Goal: Find specific page/section: Find specific page/section

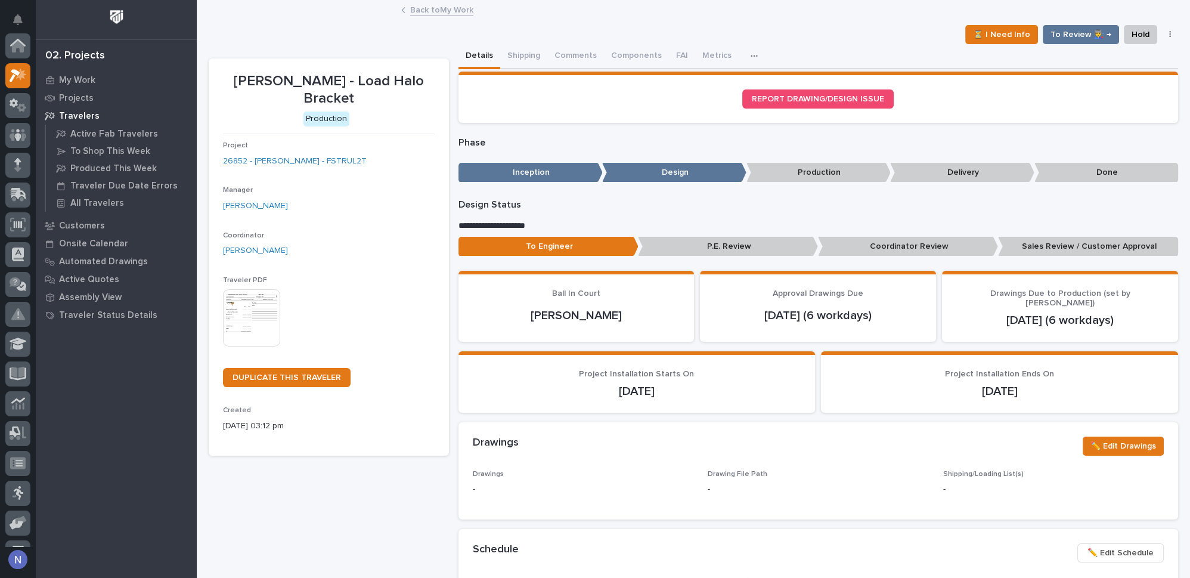
scroll to position [29, 0]
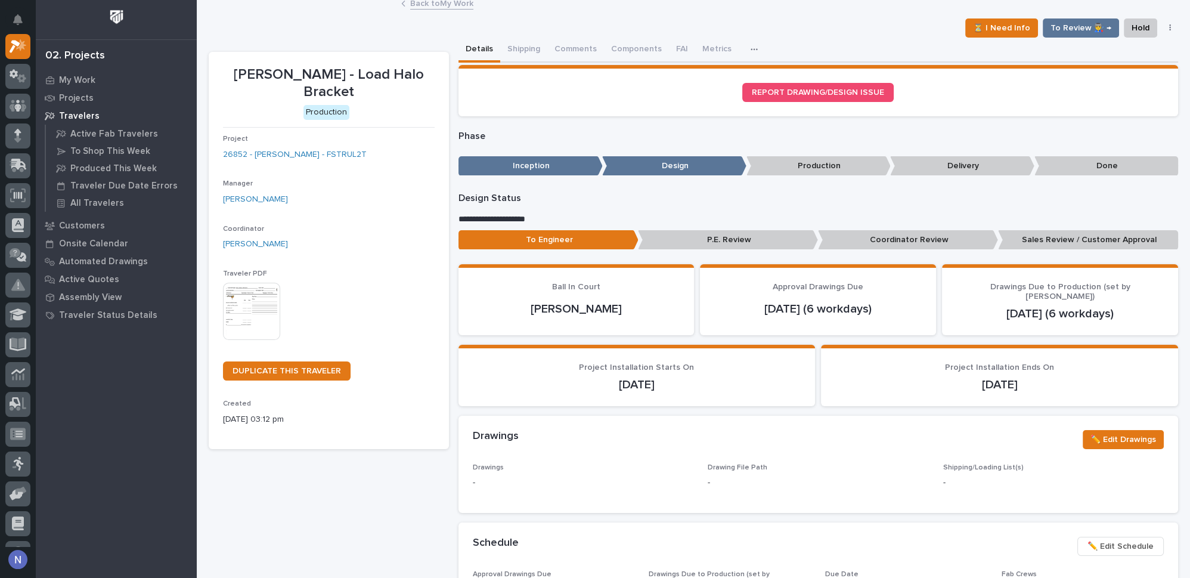
click at [446, 20] on div "⏳ I Need Info To Review 👨‍🏭 → Hold Cancel Change Traveler Type Regenerate PDF G…" at bounding box center [694, 27] width 970 height 19
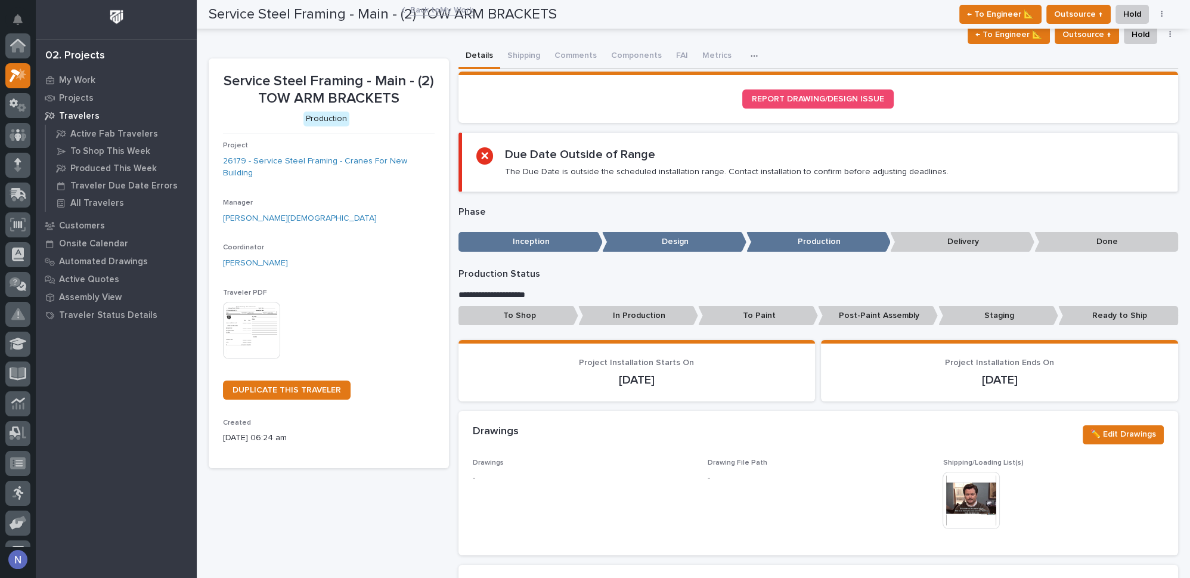
scroll to position [29, 0]
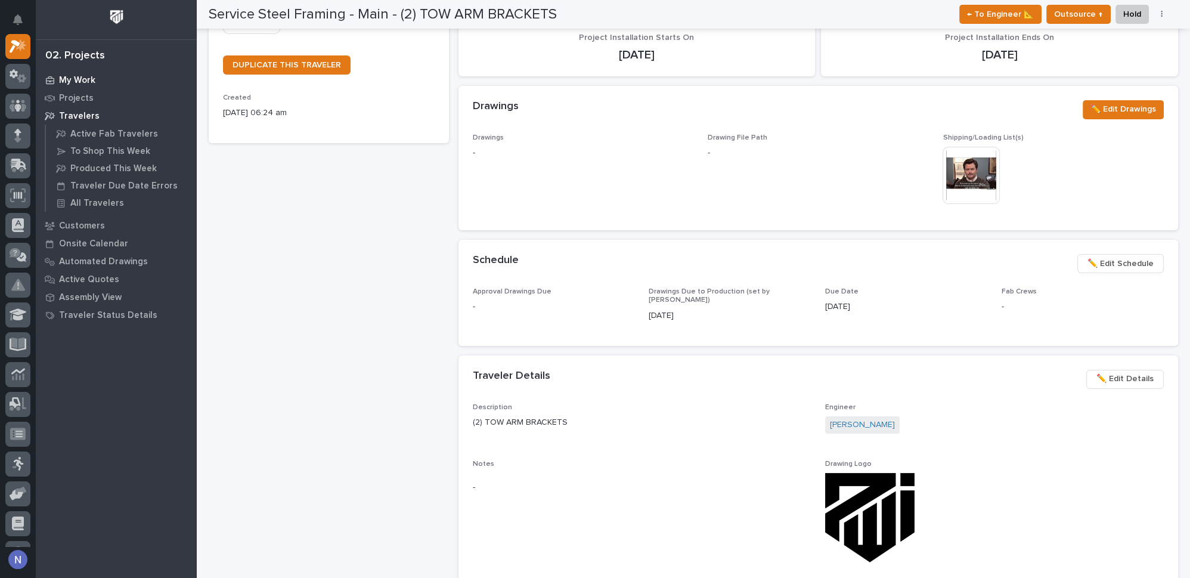
click at [76, 77] on p "My Work" at bounding box center [77, 80] width 36 height 11
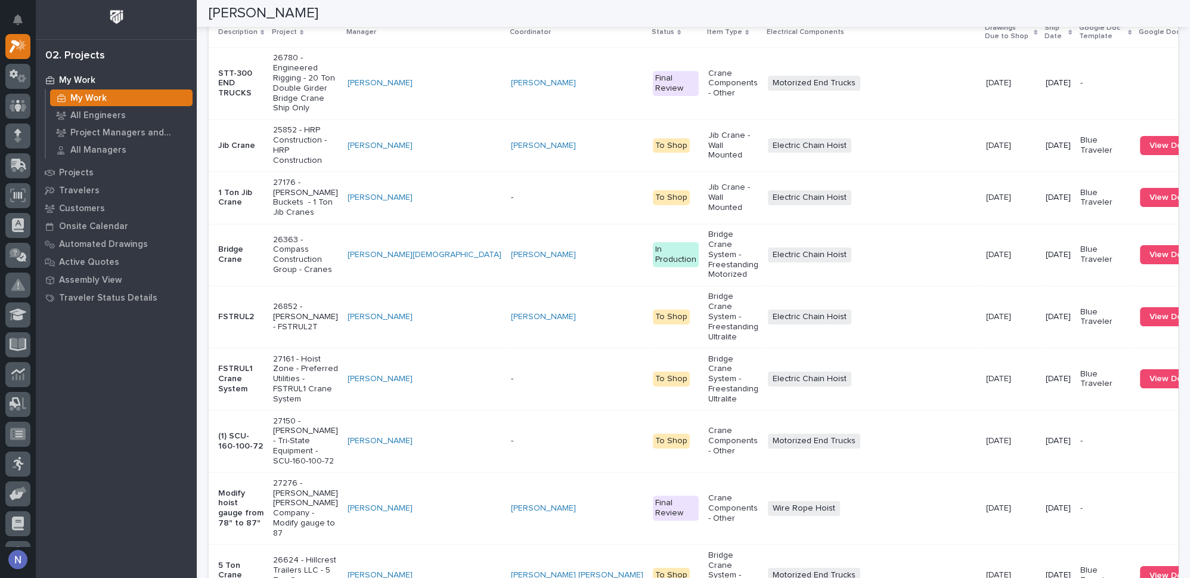
scroll to position [1663, 0]
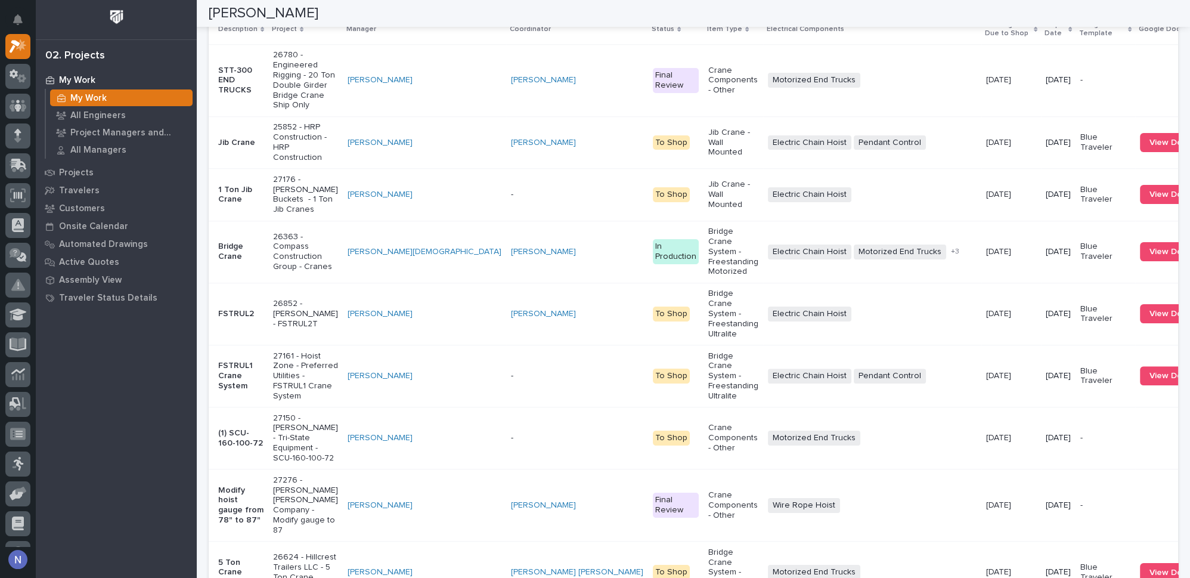
type input "jim"
click at [360, 76] on p "Jim Hartung" at bounding box center [393, 72] width 126 height 8
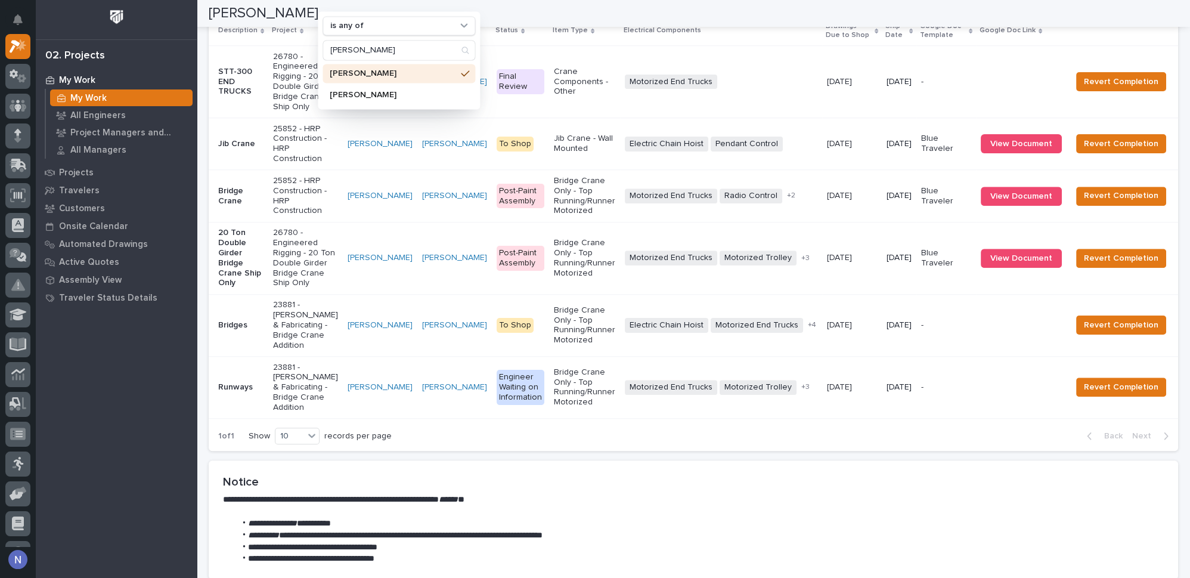
click at [763, 157] on div "Complete Travelers Status Project Manager is any of Jim Hartung is any of jim J…" at bounding box center [694, 202] width 970 height 498
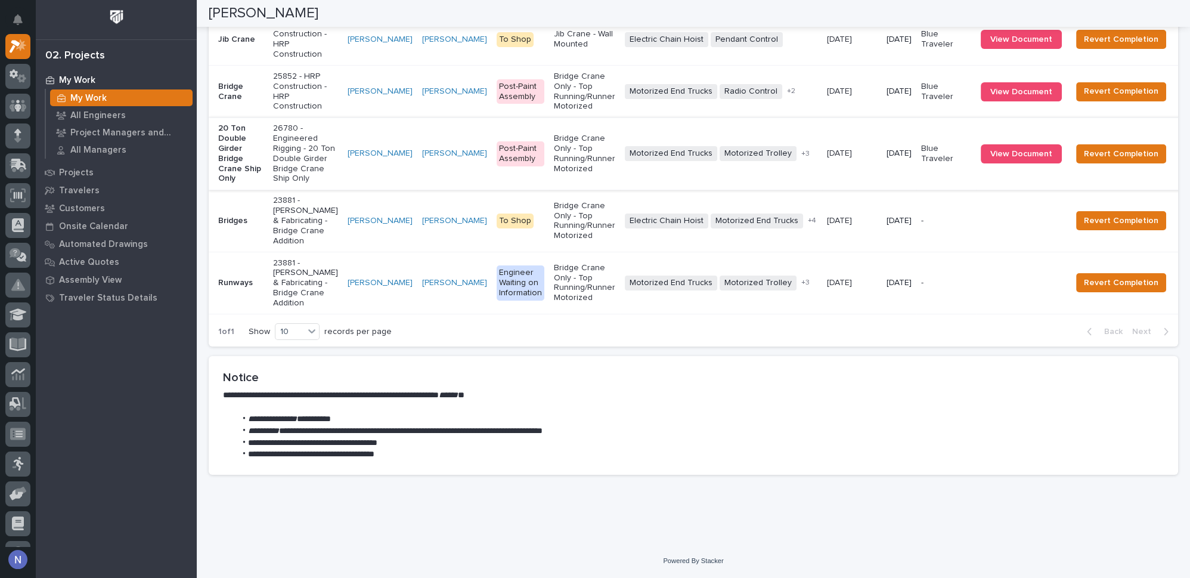
scroll to position [1770, 0]
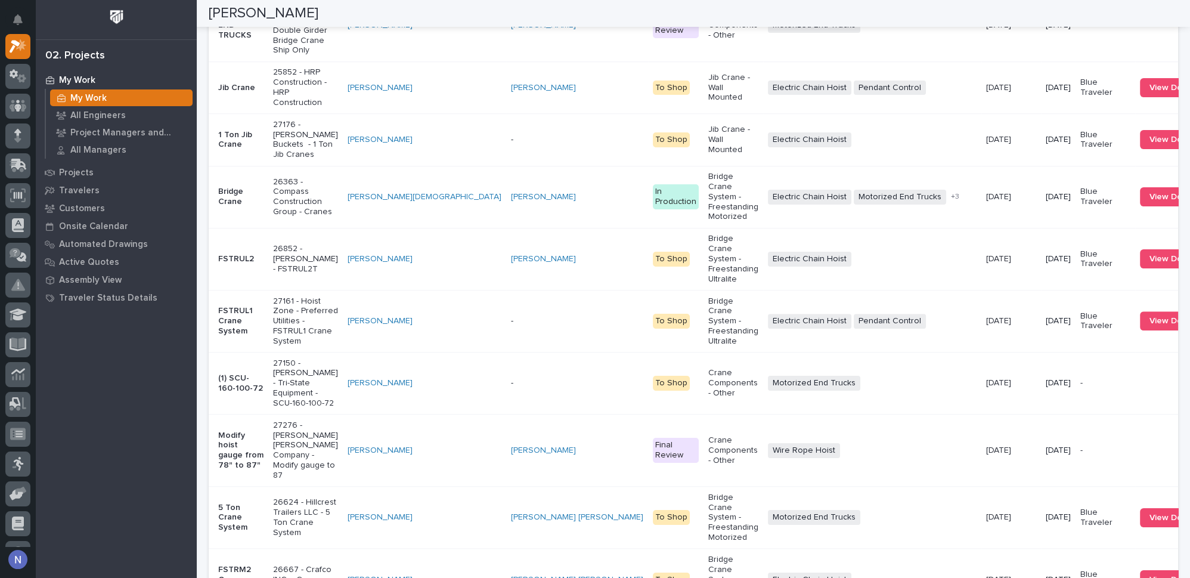
scroll to position [1716, 0]
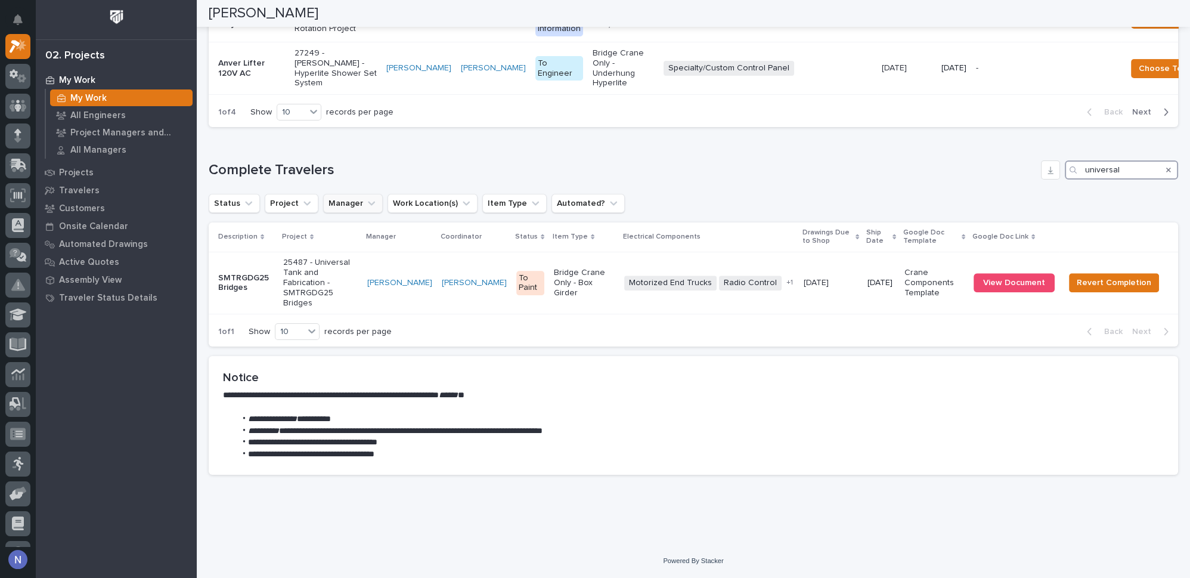
scroll to position [1620, 0]
type input "universal"
click at [407, 270] on td "Zac Lechlitner" at bounding box center [400, 283] width 75 height 62
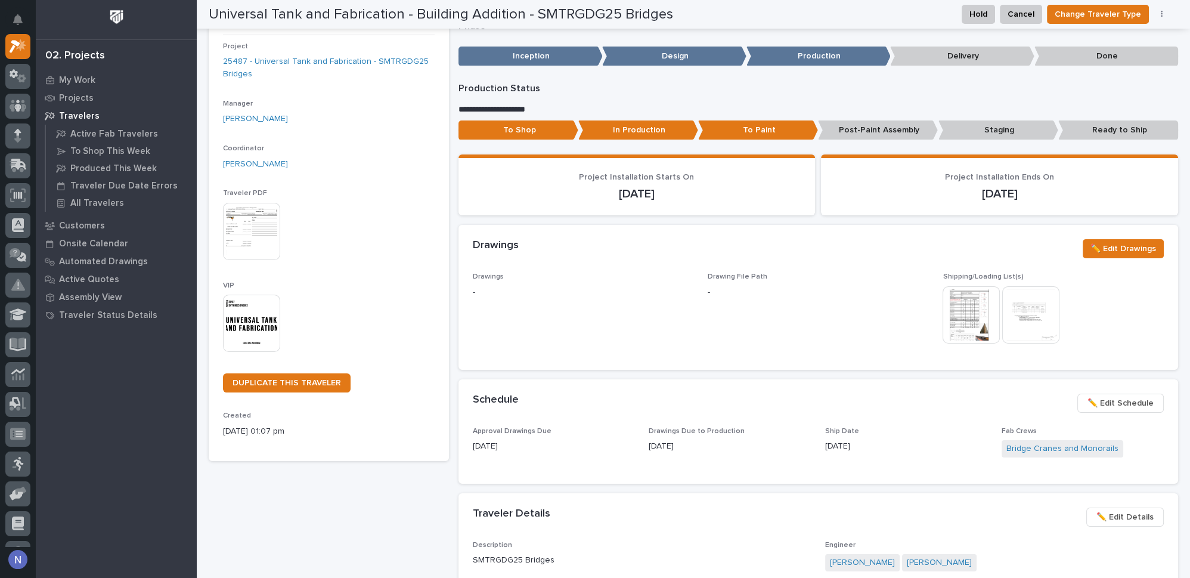
scroll to position [72, 0]
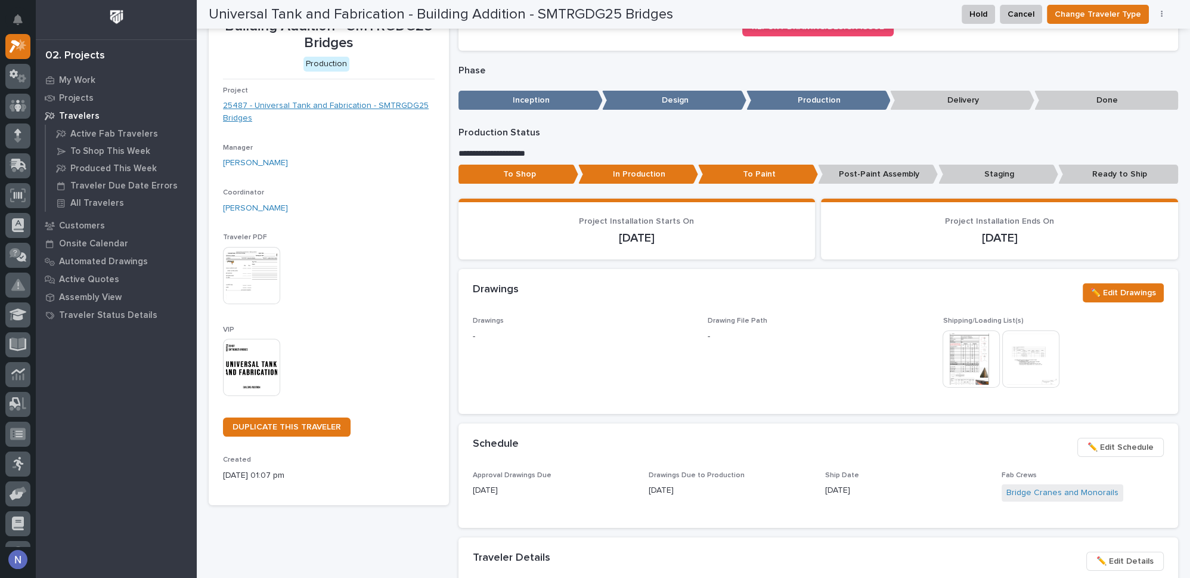
click at [386, 107] on link "25487 - Universal Tank and Fabrication - SMTRGDG25 Bridges" at bounding box center [329, 112] width 212 height 25
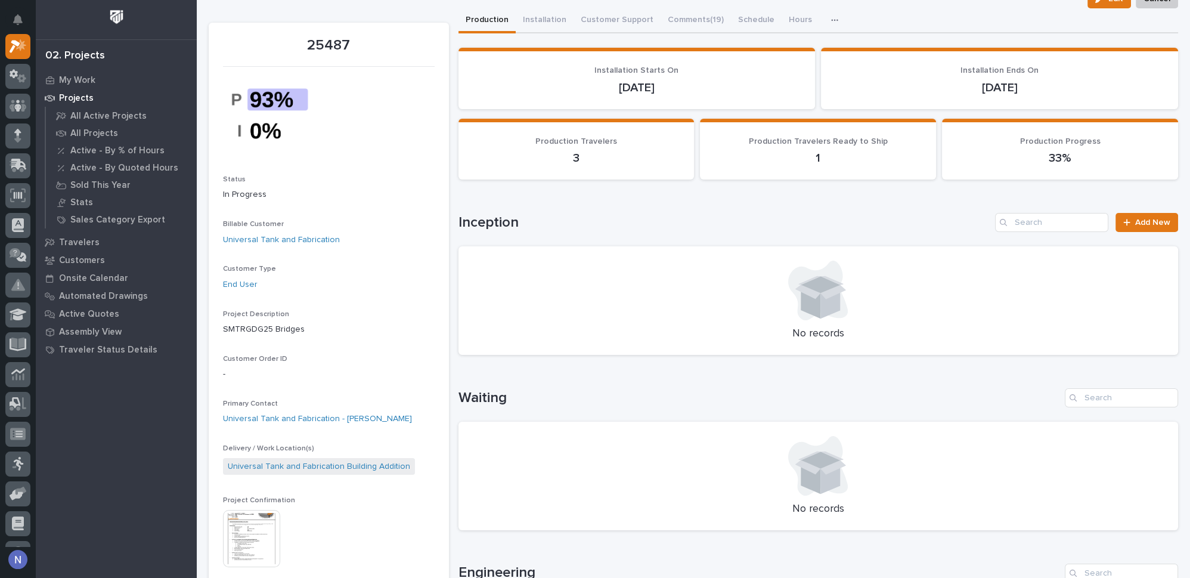
scroll to position [108, 0]
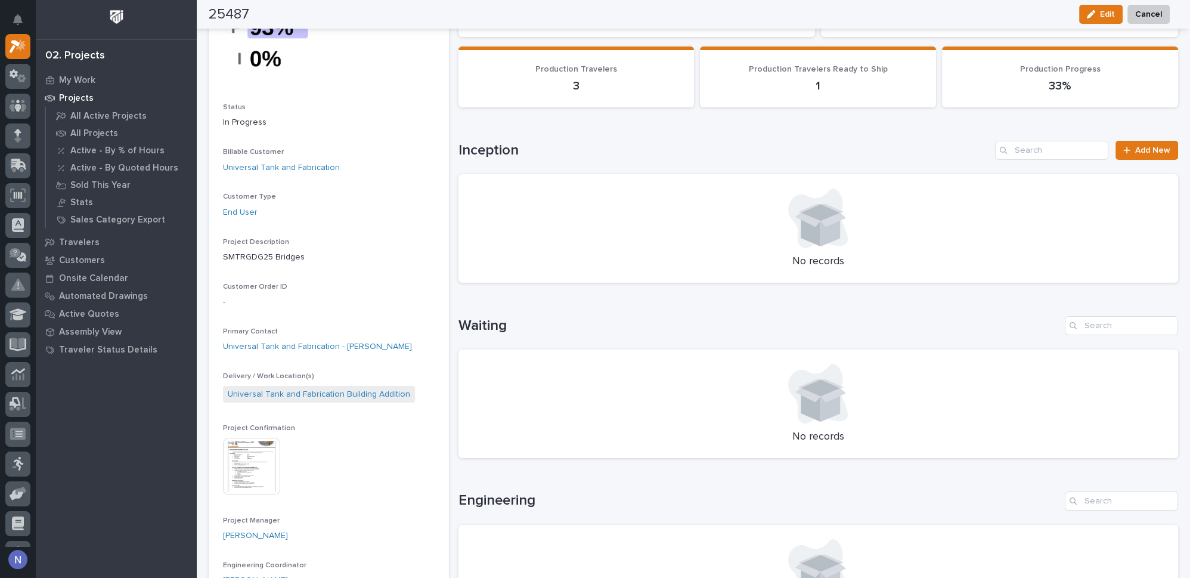
click at [268, 450] on img at bounding box center [251, 466] width 57 height 57
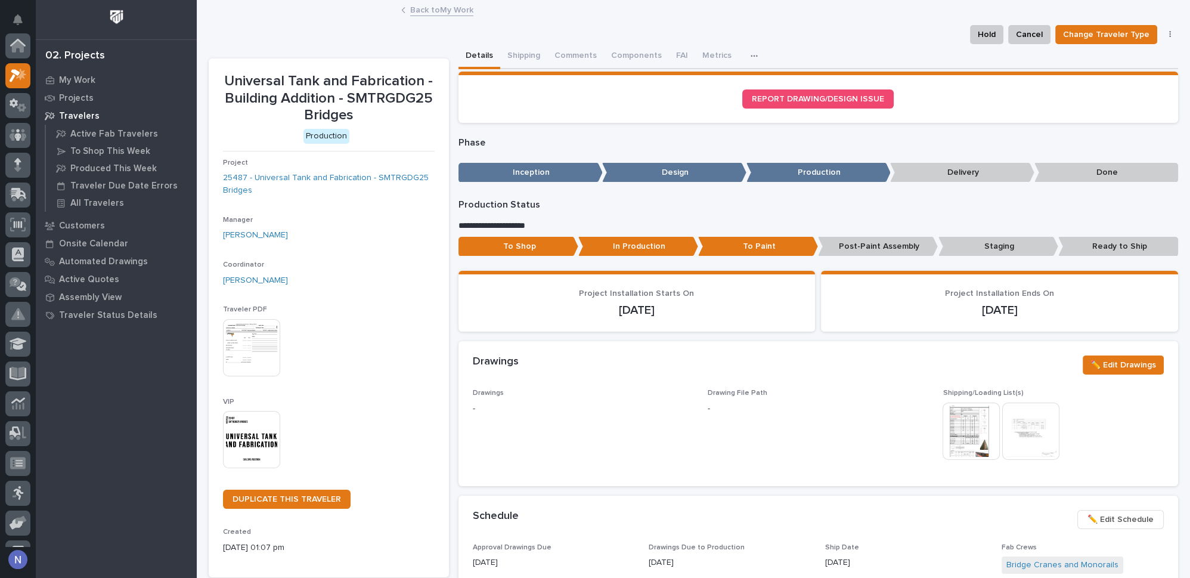
scroll to position [29, 0]
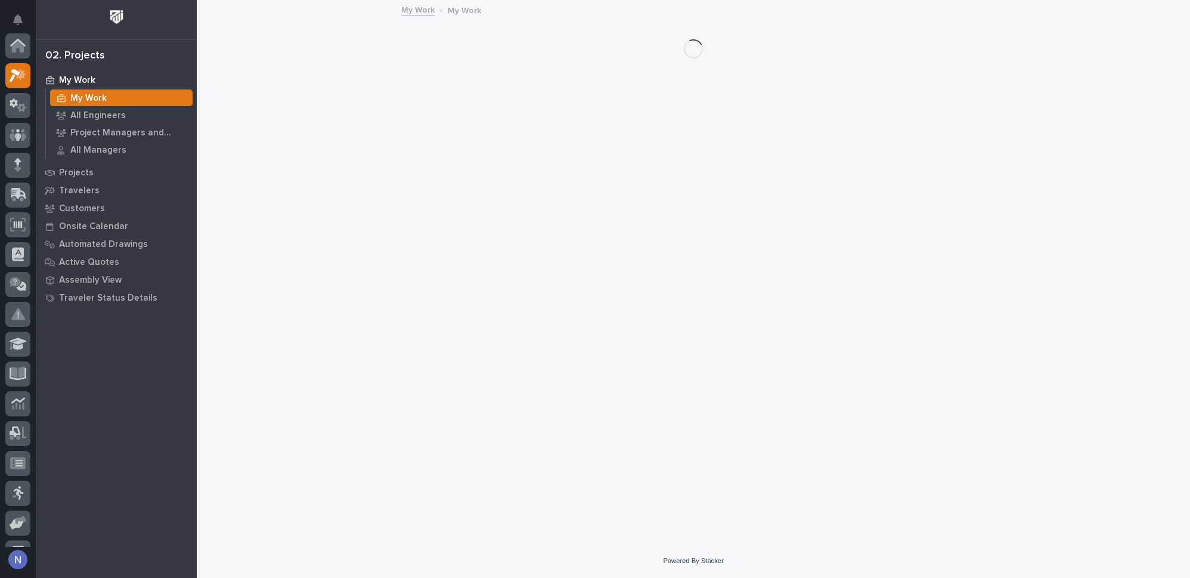
scroll to position [29, 0]
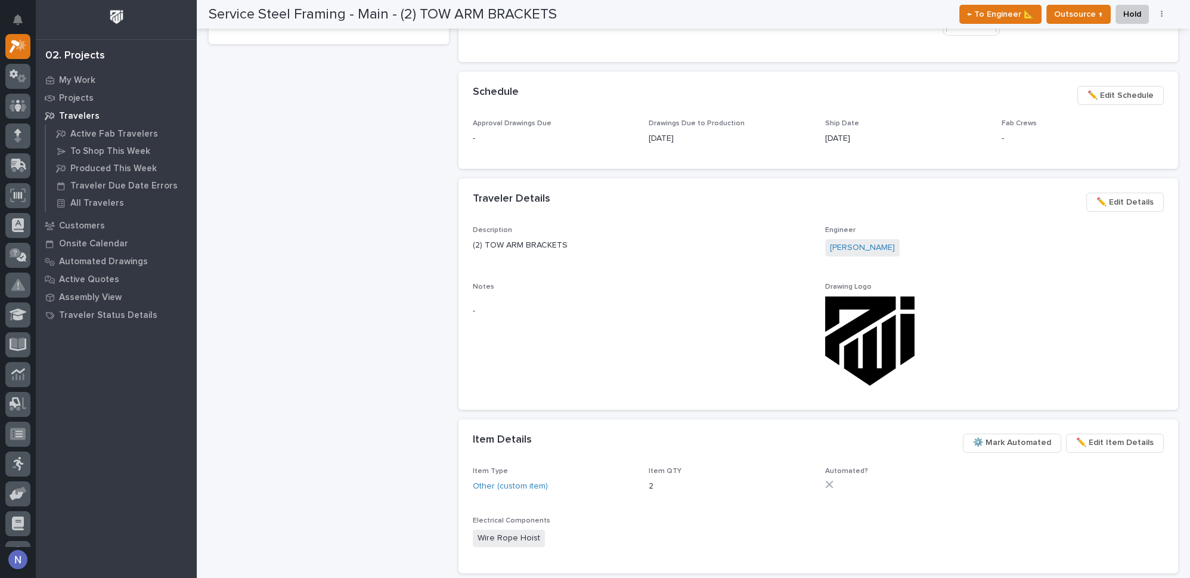
scroll to position [258, 0]
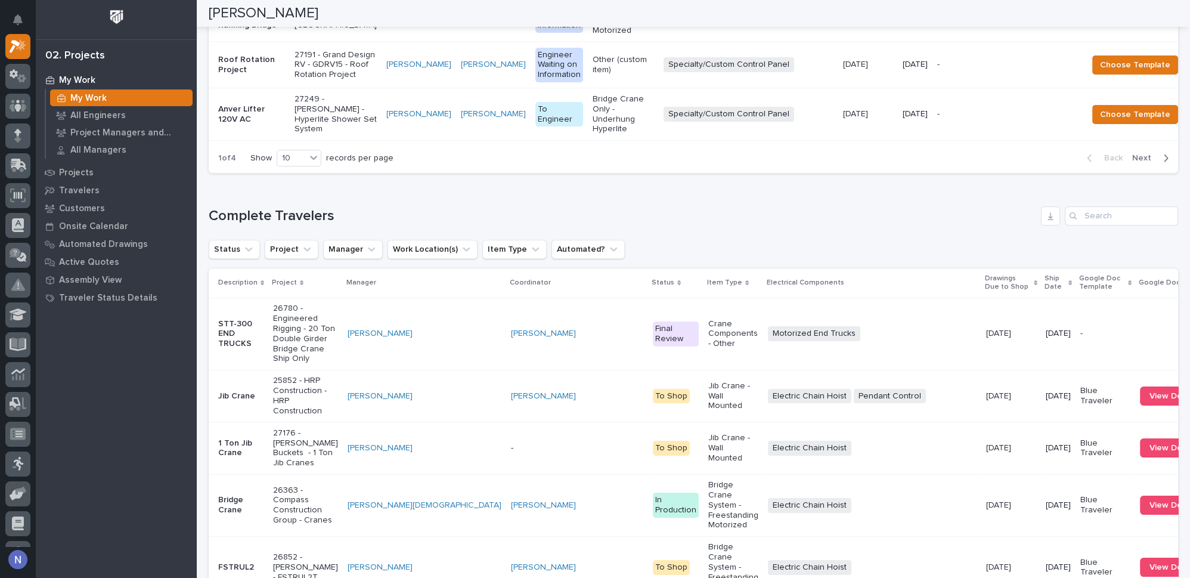
scroll to position [1500, 0]
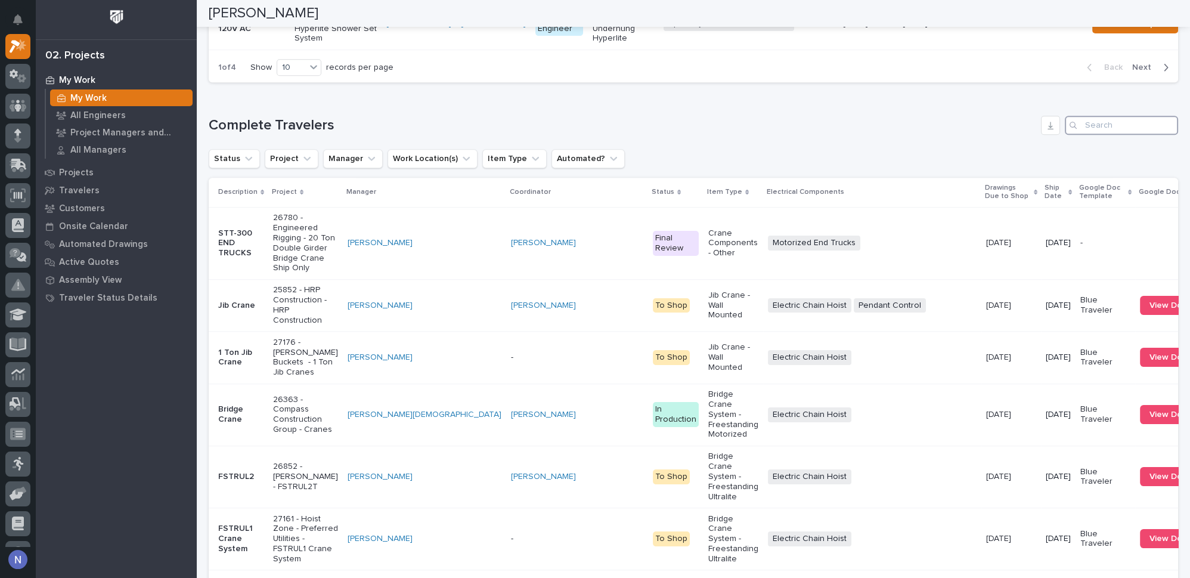
click at [1099, 135] on input "Search" at bounding box center [1121, 125] width 113 height 19
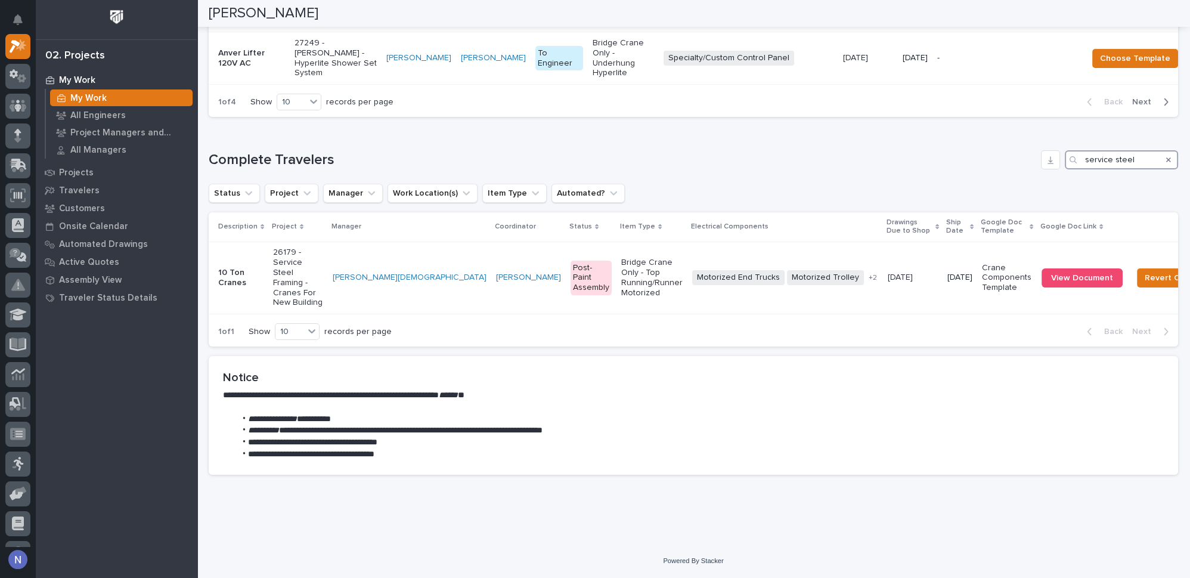
scroll to position [1620, 0]
click at [1104, 169] on input "service steel" at bounding box center [1121, 159] width 113 height 19
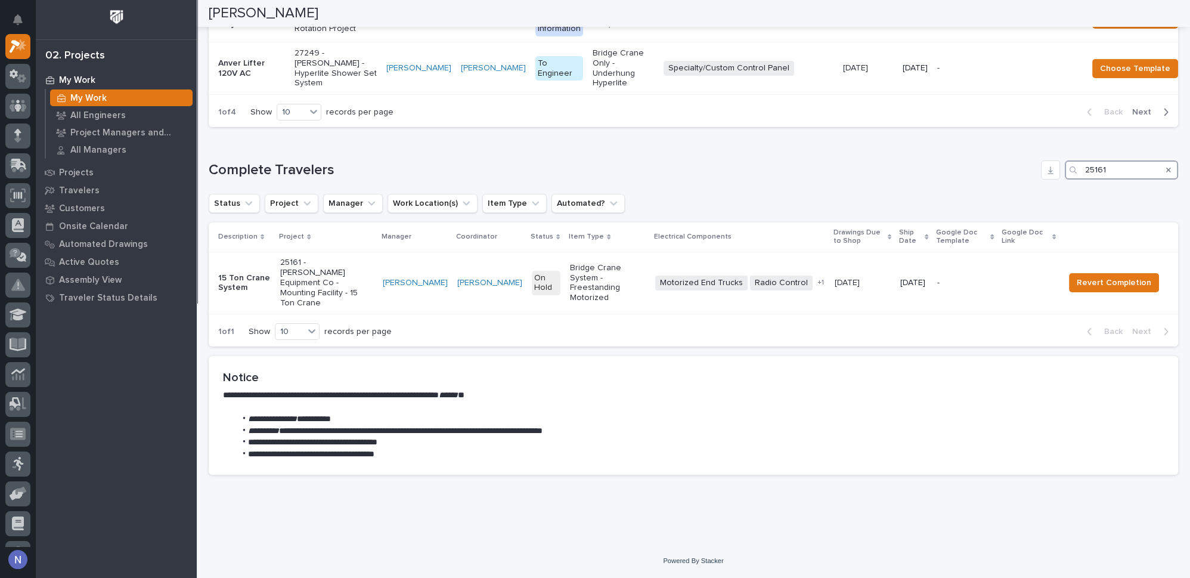
type input "25161"
